Goal: Find specific page/section: Find specific page/section

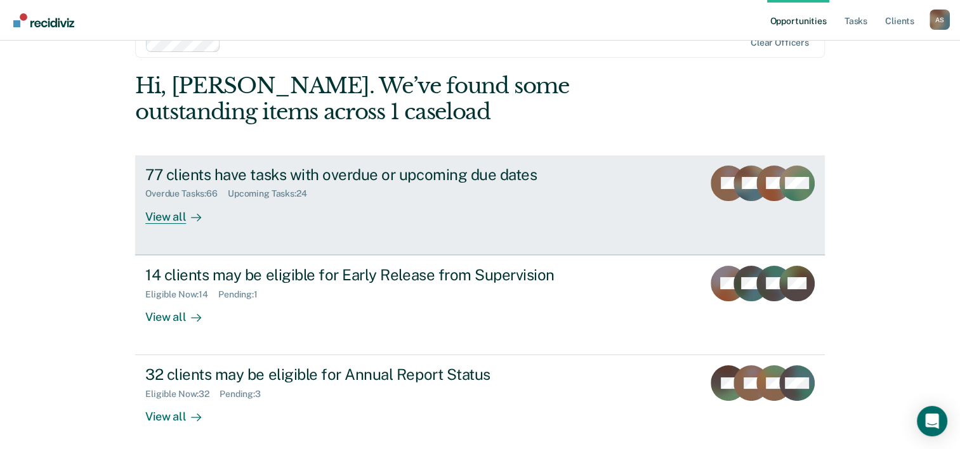
scroll to position [39, 0]
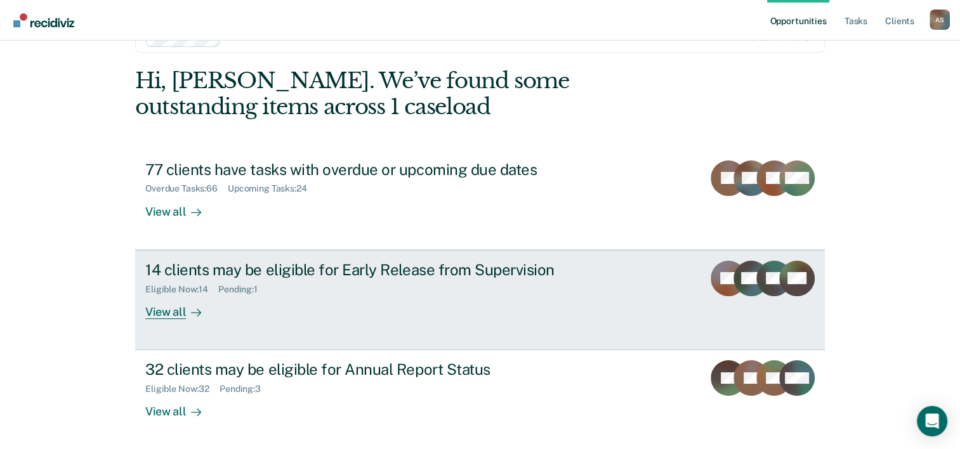
click at [171, 310] on div "View all" at bounding box center [180, 307] width 71 height 25
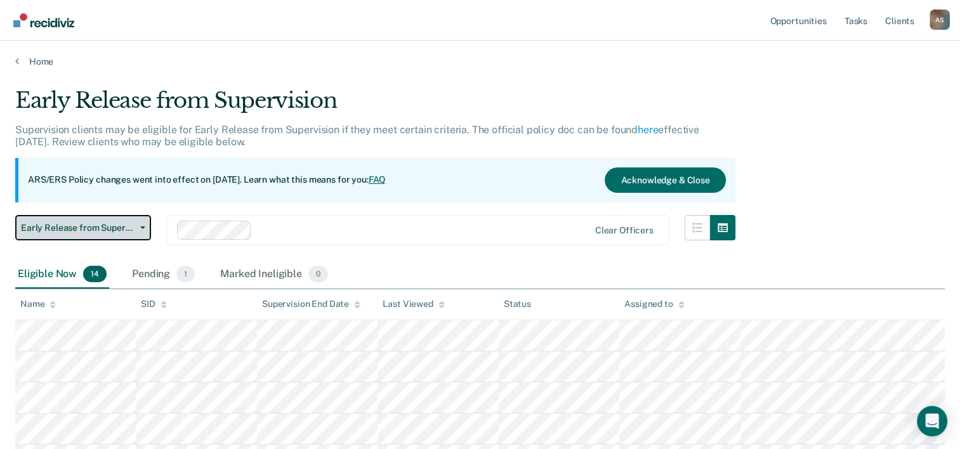
click at [116, 231] on span "Early Release from Supervision" at bounding box center [78, 228] width 114 height 11
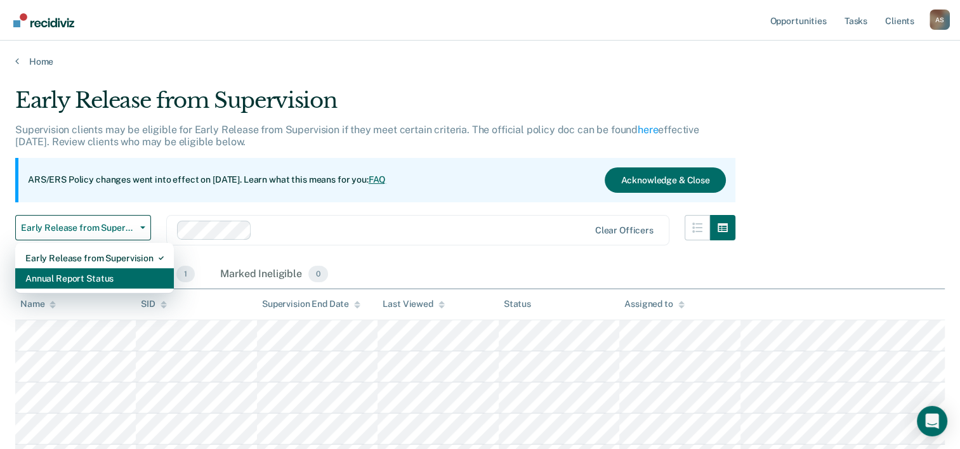
click at [116, 274] on div "Annual Report Status" at bounding box center [94, 279] width 138 height 20
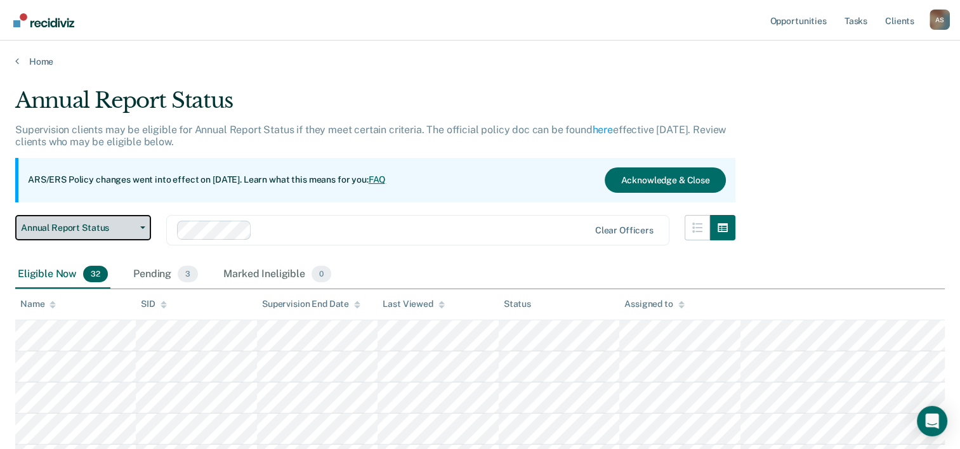
click at [63, 233] on button "Annual Report Status" at bounding box center [83, 227] width 136 height 25
